Goal: Information Seeking & Learning: Find specific fact

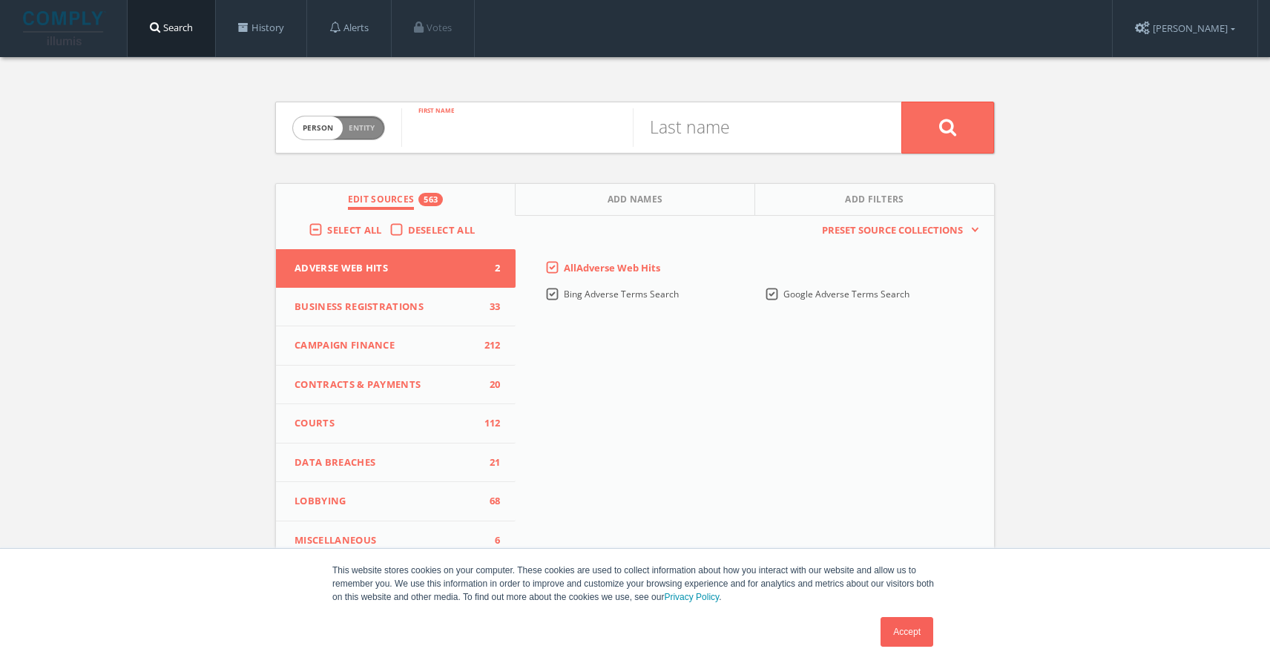
click at [503, 132] on input "text" at bounding box center [516, 127] width 231 height 39
type input "Dilip"
paste input "[PERSON_NAME]"
type input "[PERSON_NAME]"
click at [976, 125] on button at bounding box center [947, 128] width 93 height 52
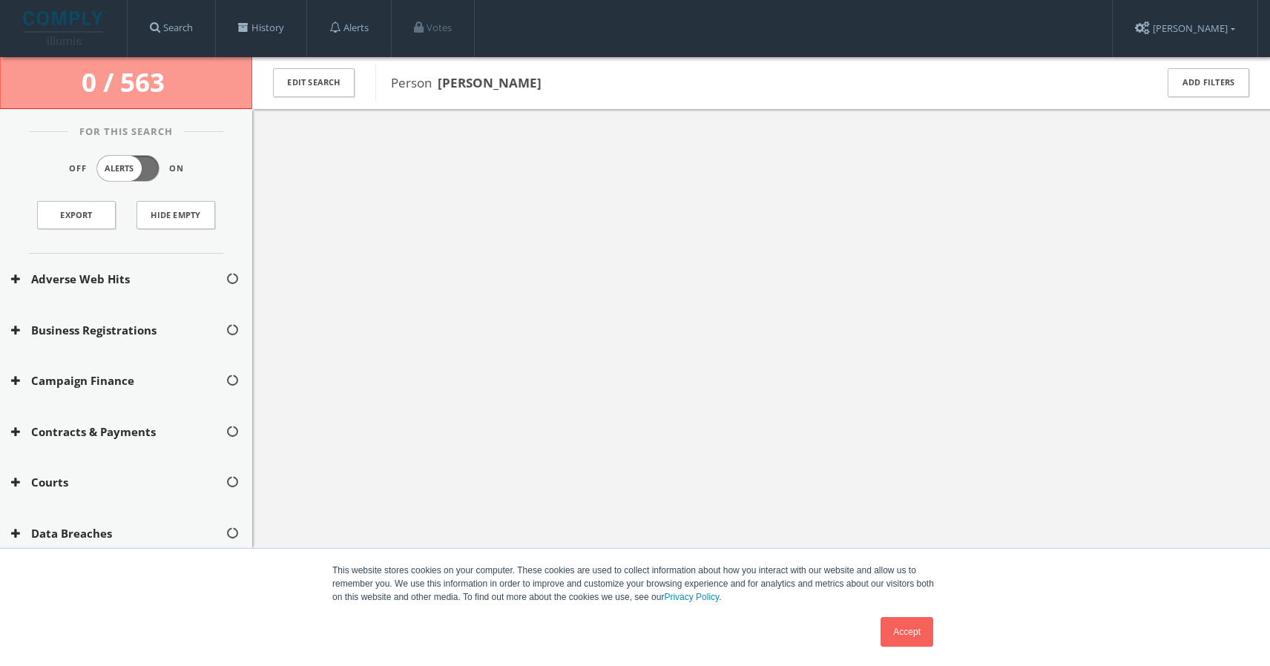
drag, startPoint x: 441, startPoint y: 83, endPoint x: 553, endPoint y: 87, distance: 112.8
click at [553, 87] on span "Person [PERSON_NAME]" at bounding box center [763, 82] width 745 height 19
copy b "[PERSON_NAME]"
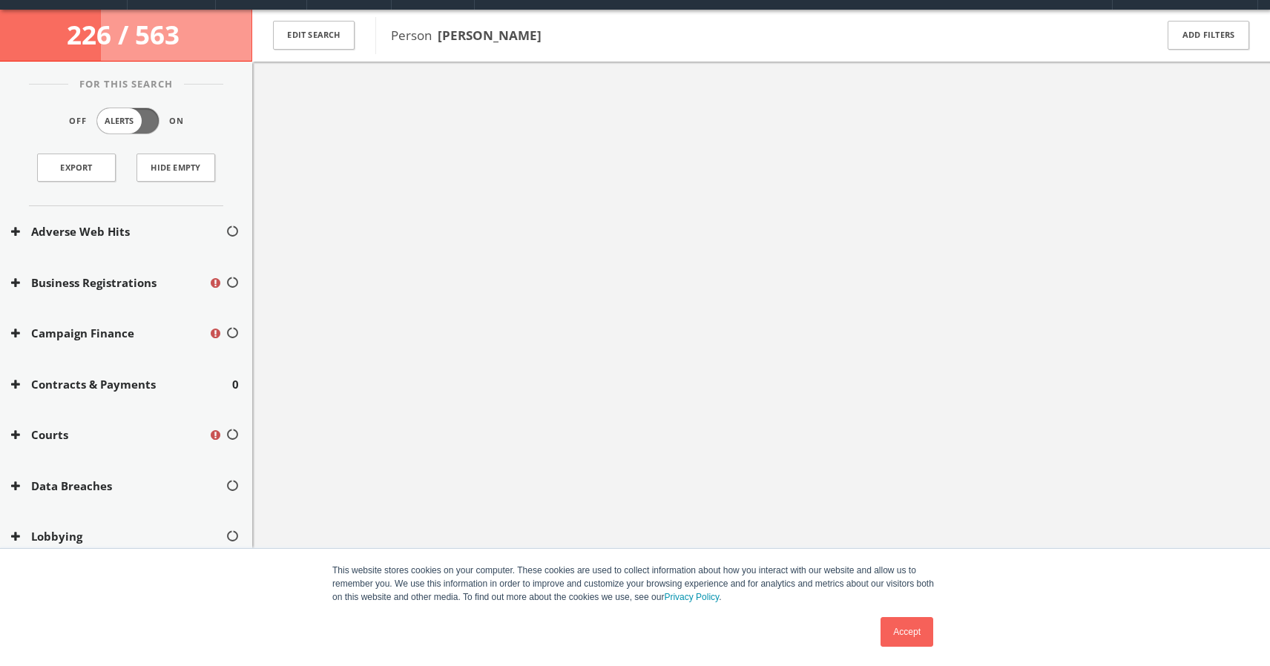
scroll to position [56, 0]
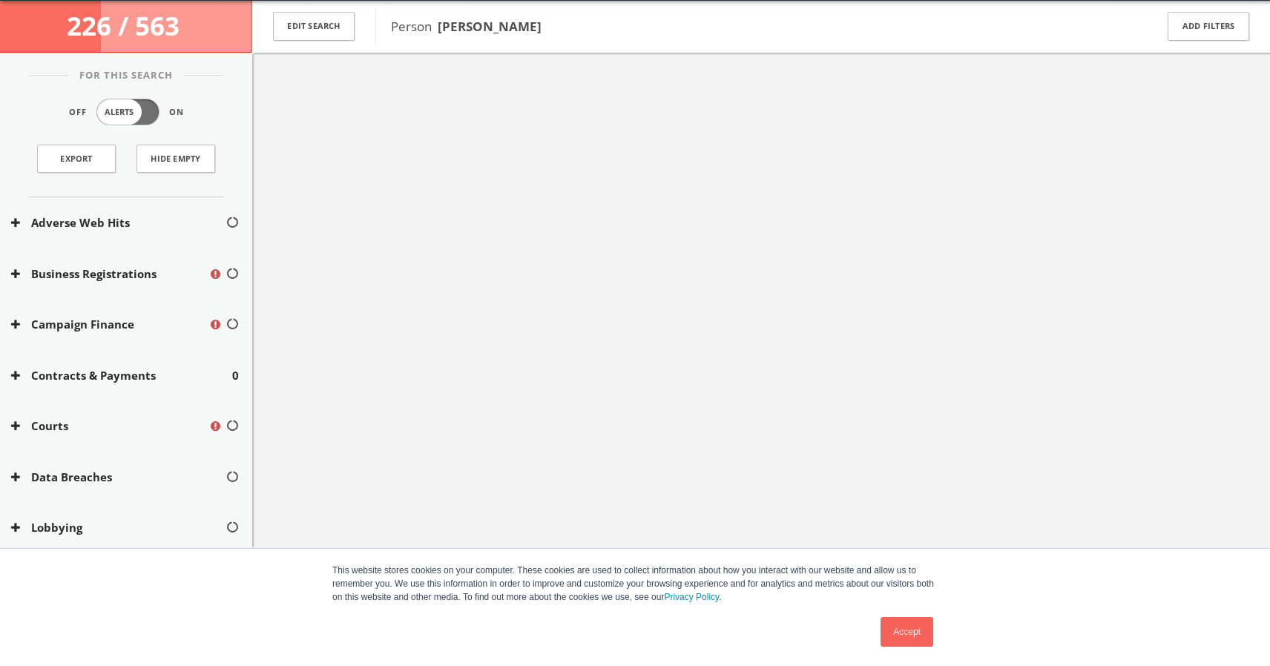
click at [912, 632] on link "Accept" at bounding box center [907, 632] width 53 height 30
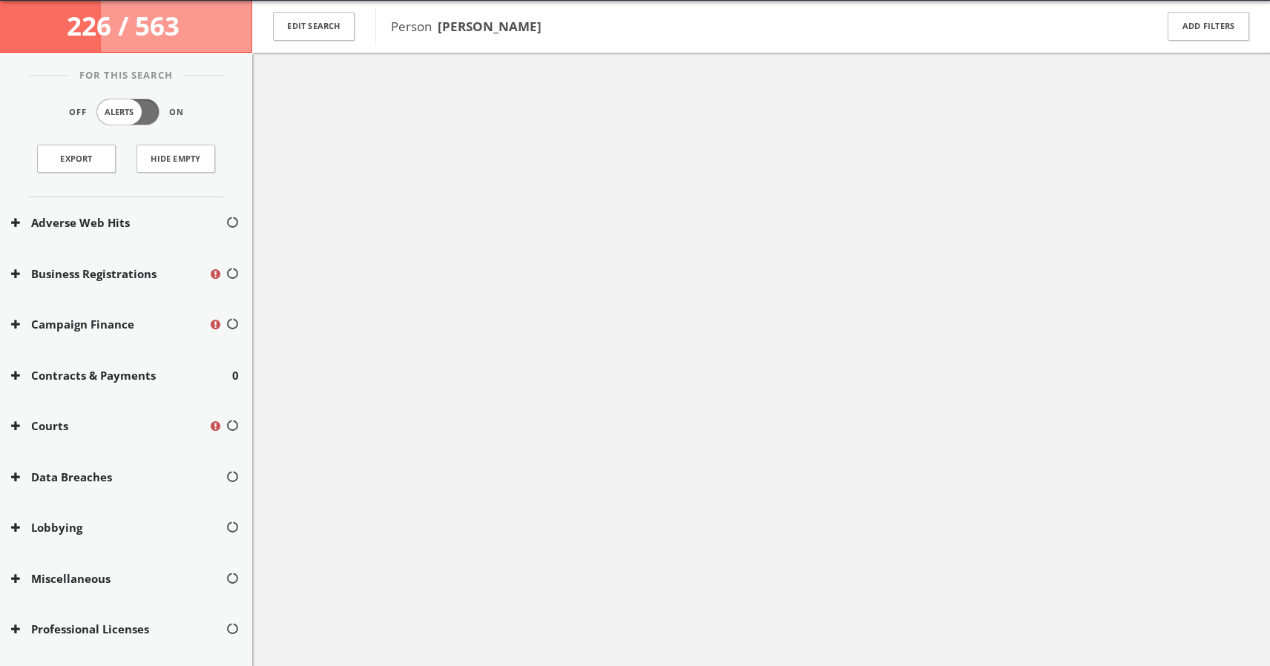
scroll to position [0, 0]
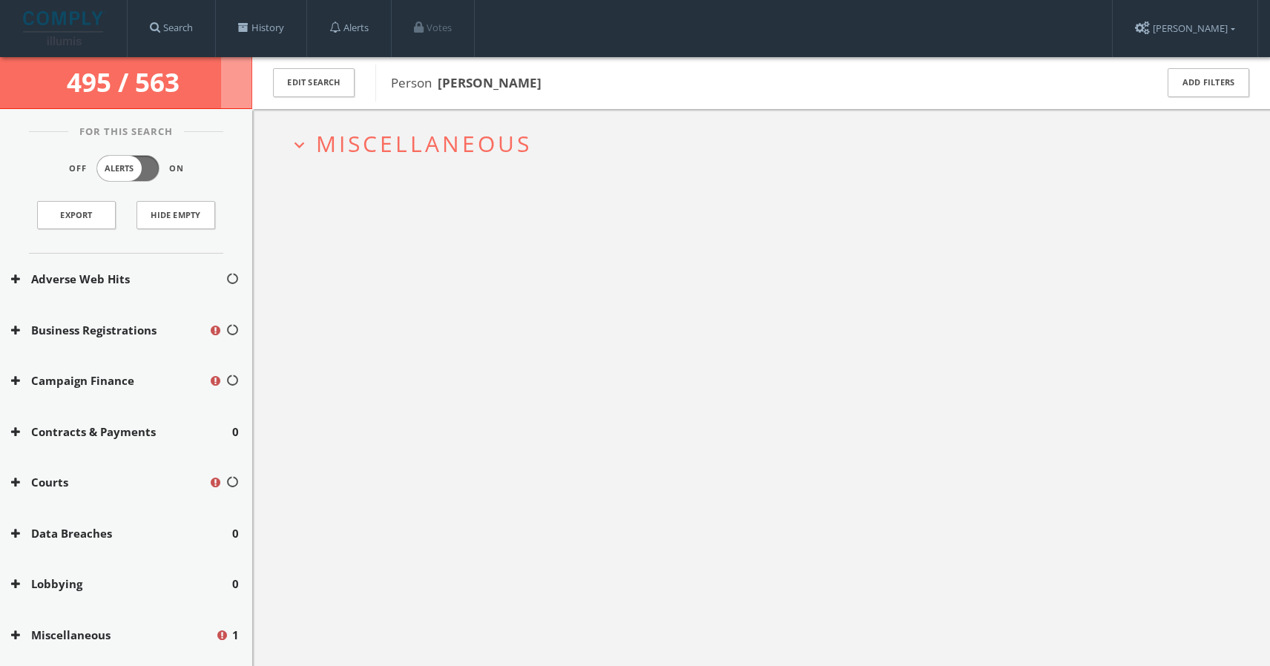
click at [405, 145] on span "Miscellaneous" at bounding box center [424, 143] width 216 height 30
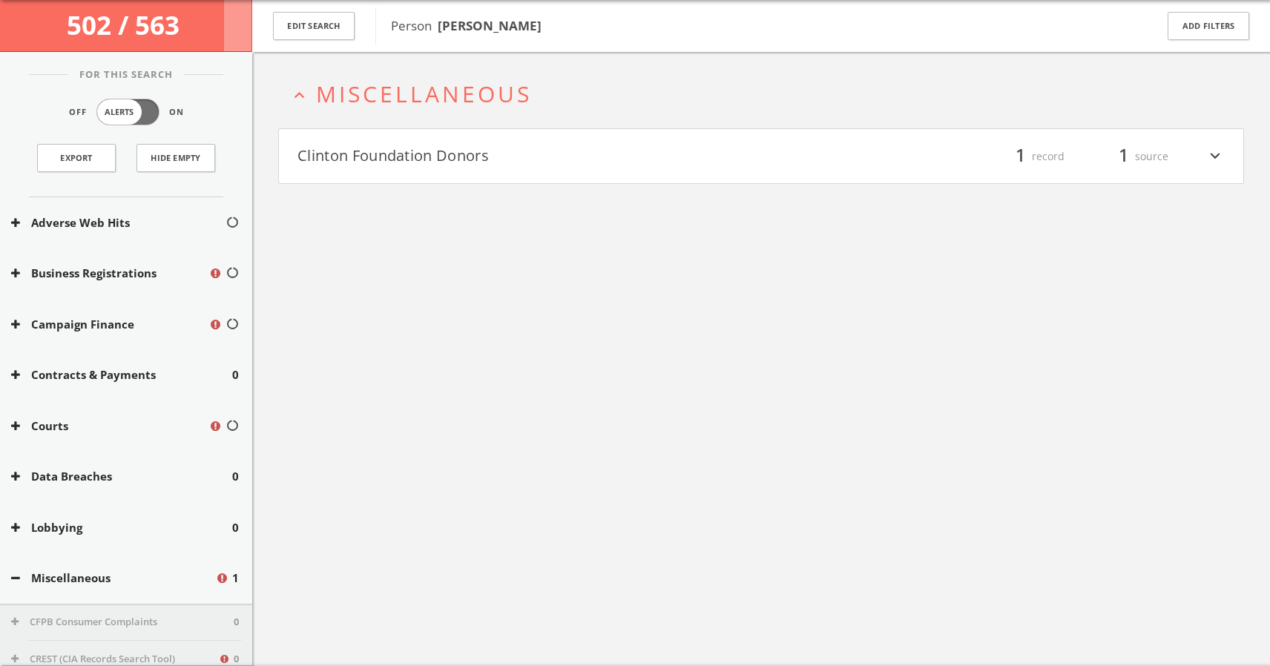
click at [407, 153] on button "Clinton Foundation Donors" at bounding box center [529, 156] width 464 height 25
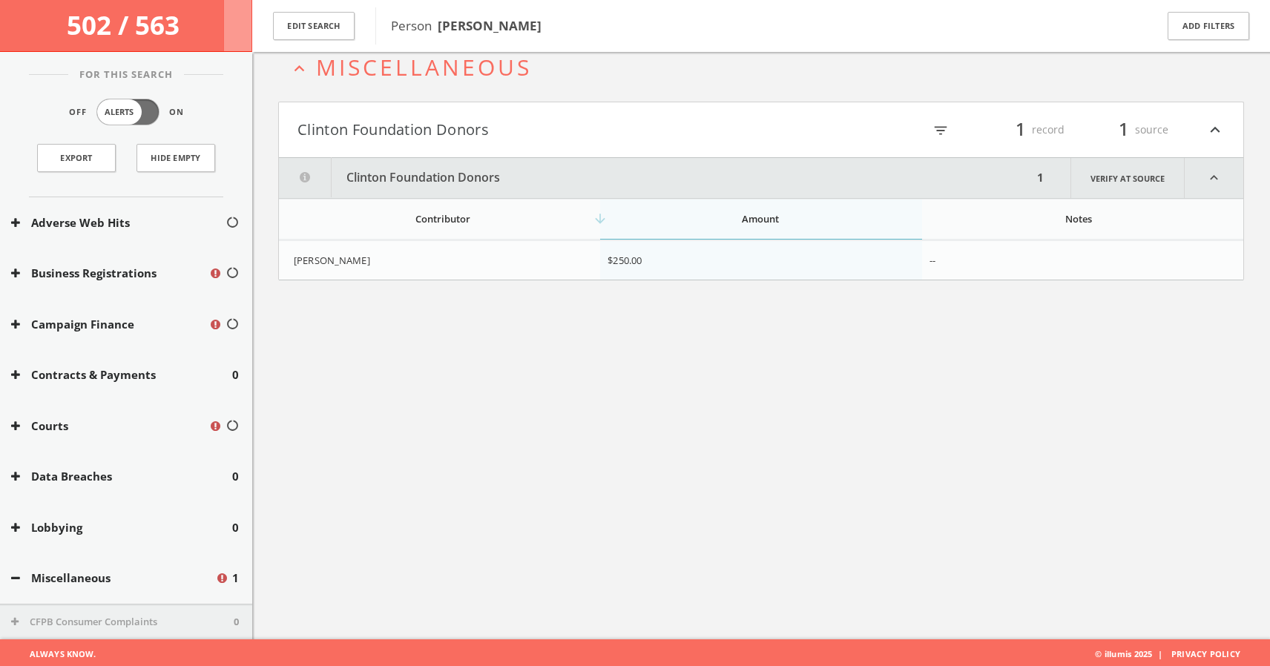
scroll to position [86, 0]
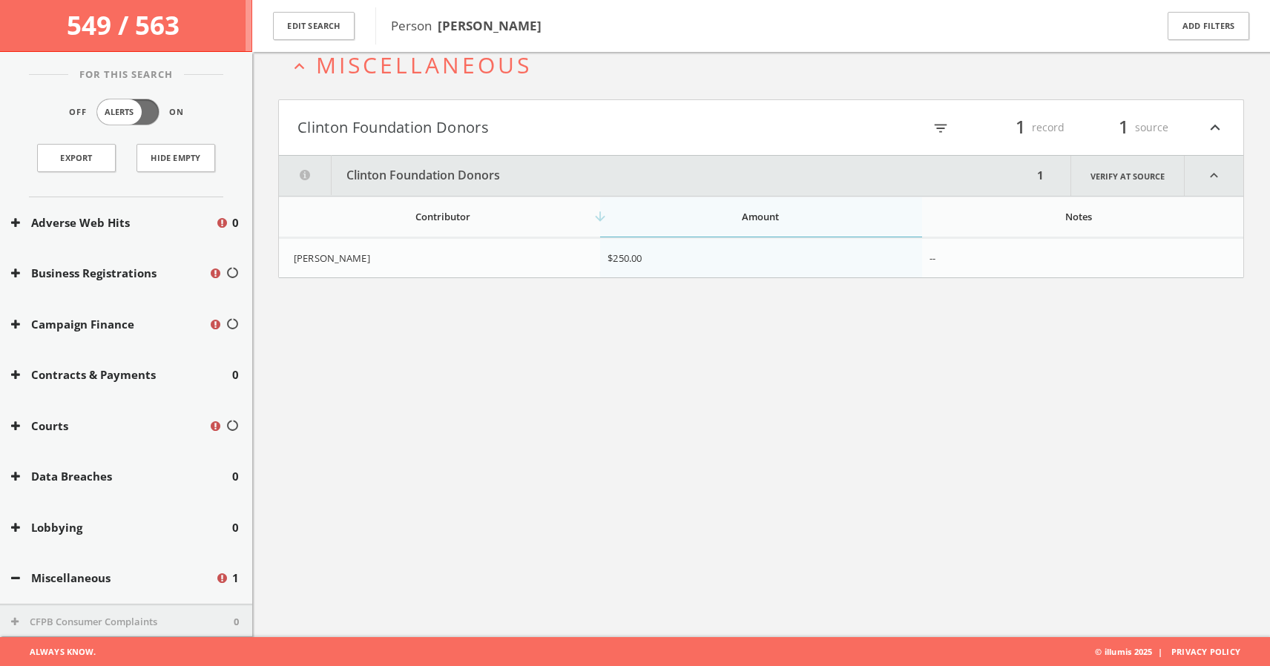
click at [300, 60] on icon "expand_less" at bounding box center [299, 66] width 20 height 20
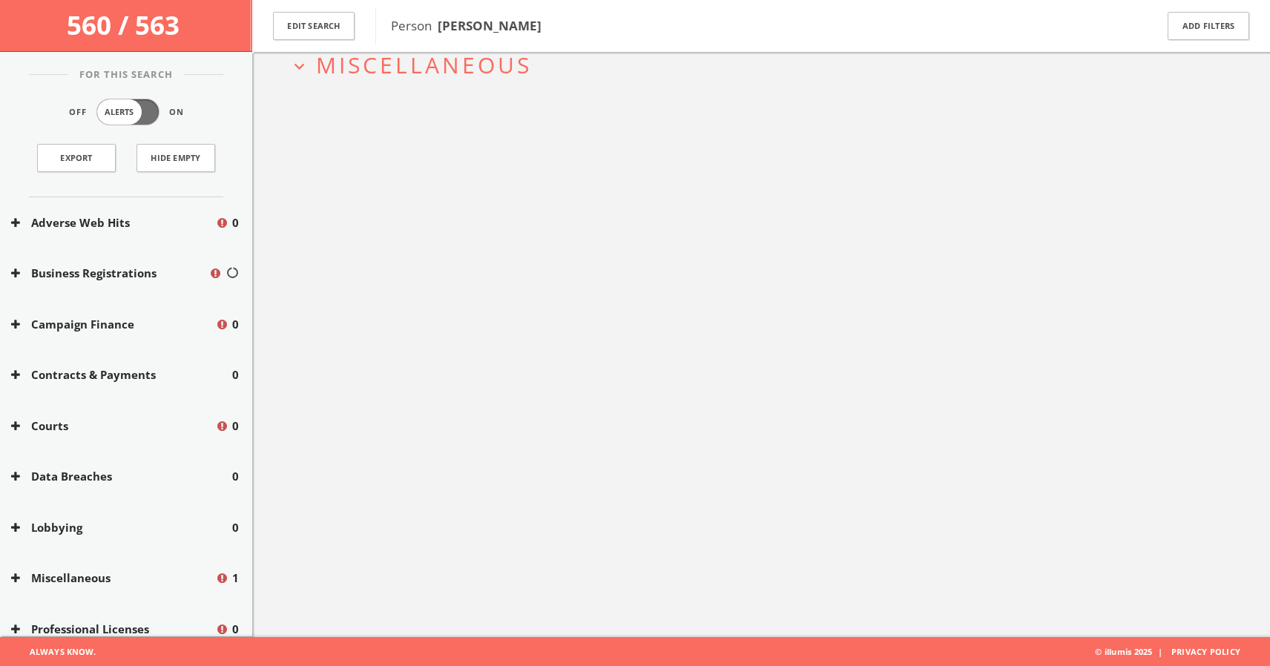
scroll to position [0, 0]
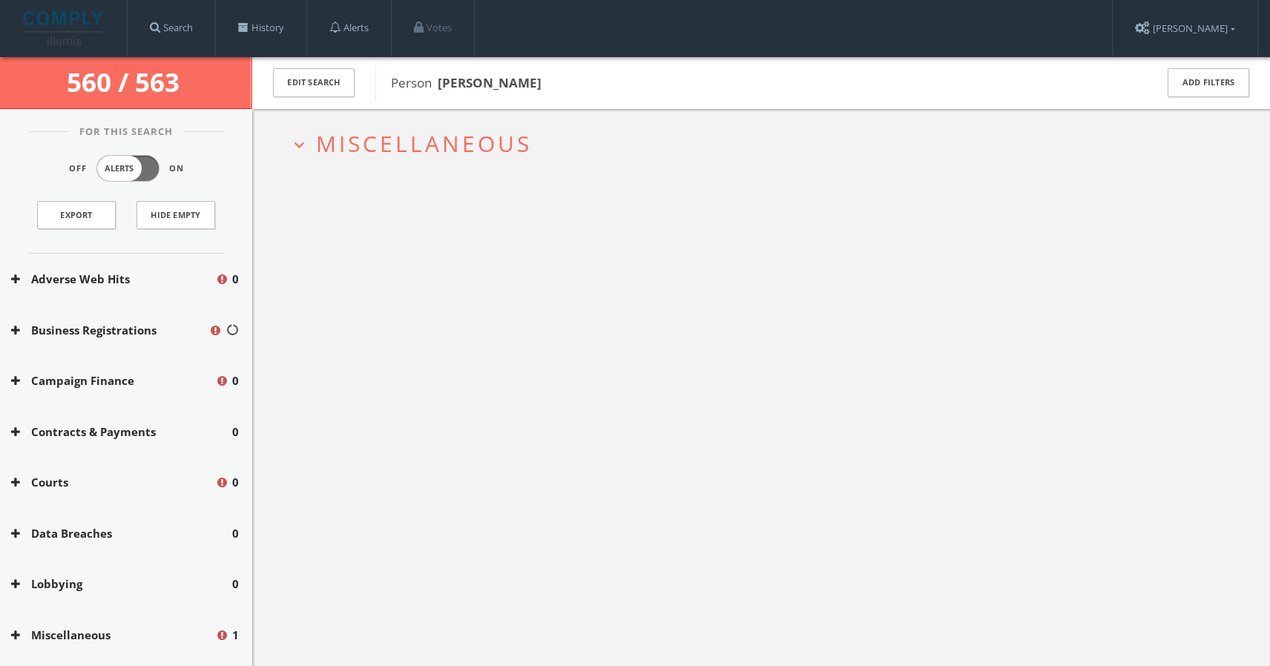
click at [409, 139] on span "Miscellaneous" at bounding box center [424, 143] width 216 height 30
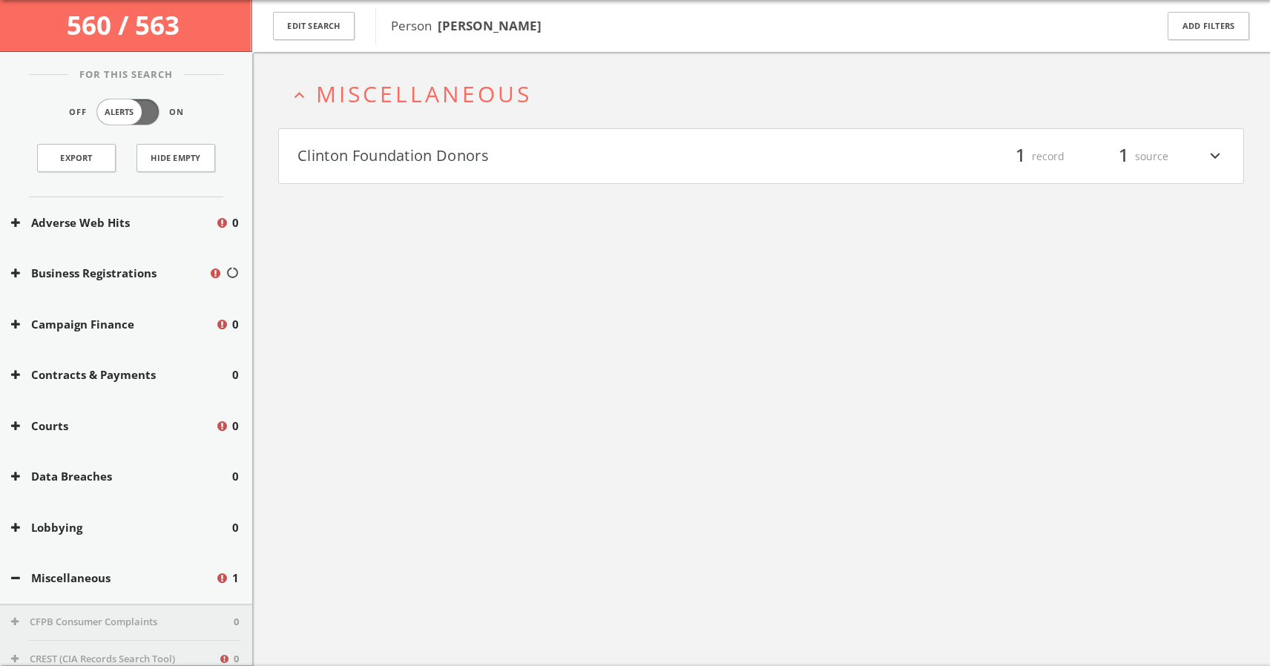
click at [409, 153] on button "Clinton Foundation Donors" at bounding box center [529, 156] width 464 height 25
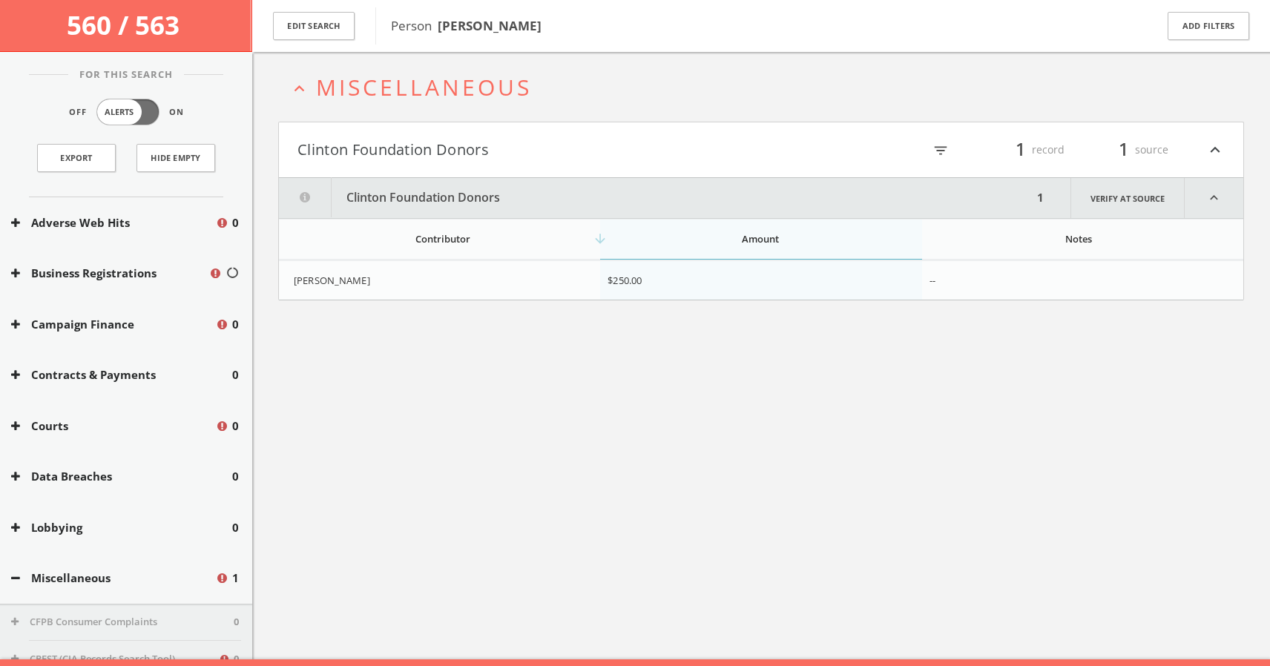
scroll to position [86, 0]
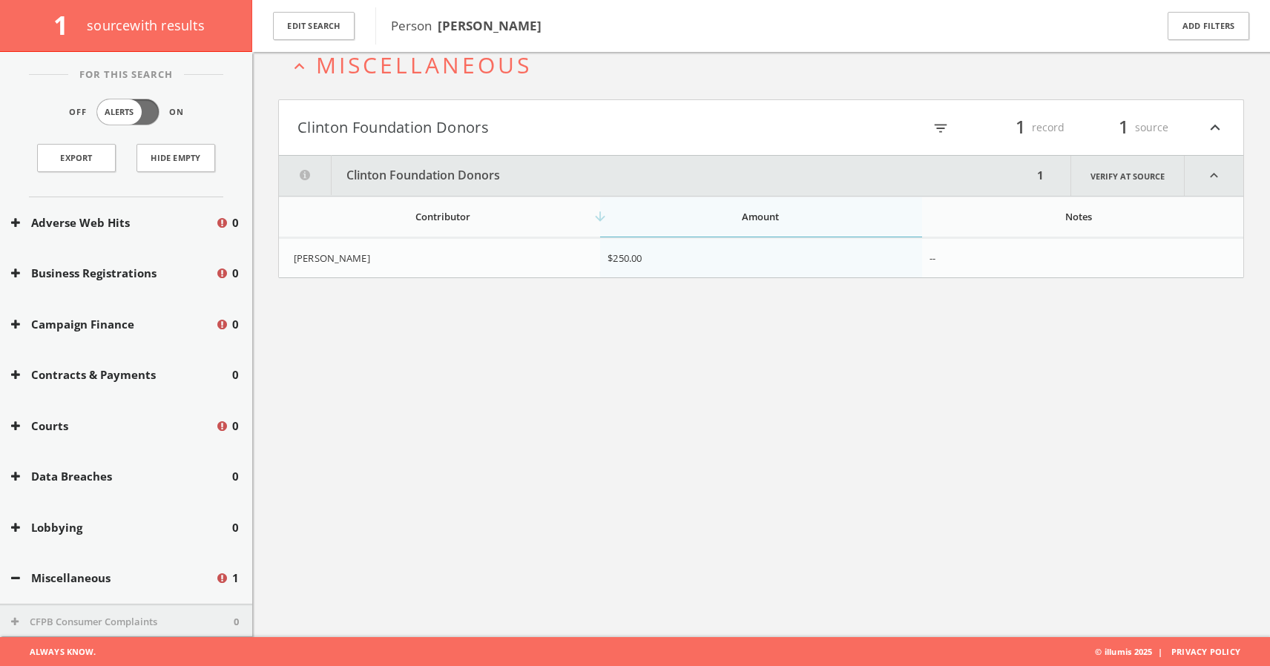
click at [1214, 124] on icon "expand_less" at bounding box center [1214, 127] width 19 height 25
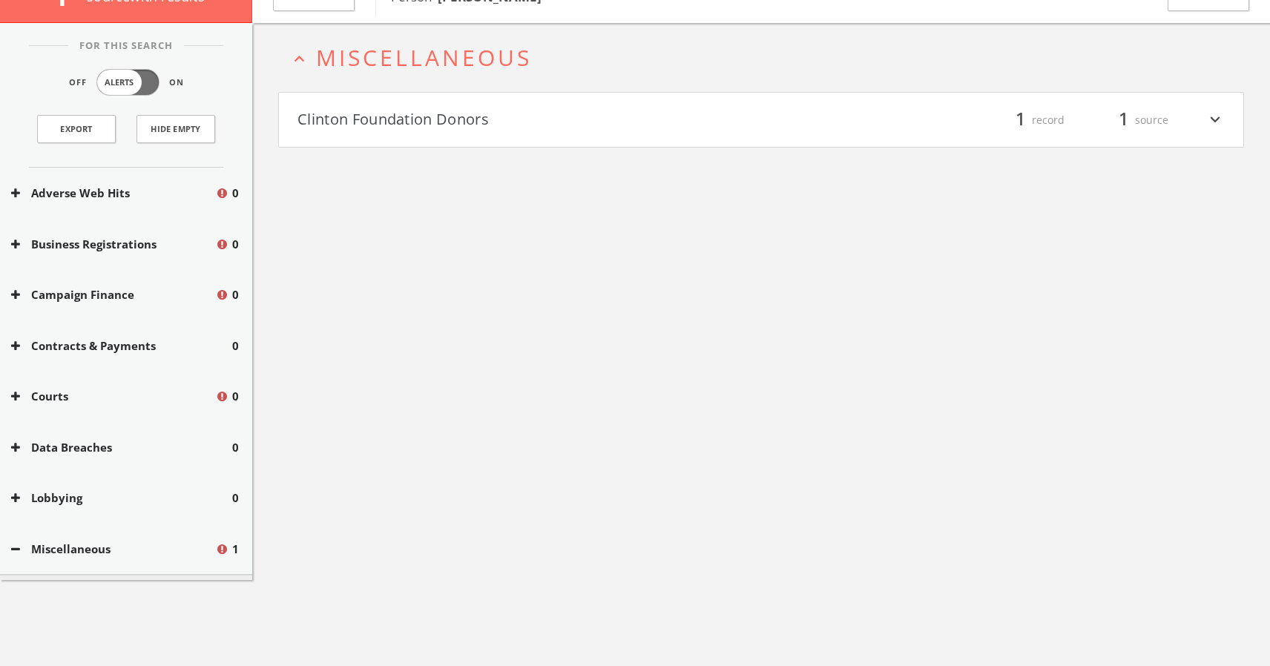
scroll to position [0, 0]
